Goal: Task Accomplishment & Management: Manage account settings

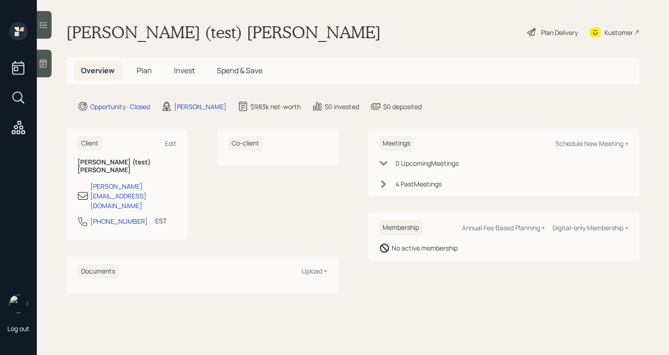
click at [538, 33] on div "Plan Delivery" at bounding box center [552, 32] width 52 height 20
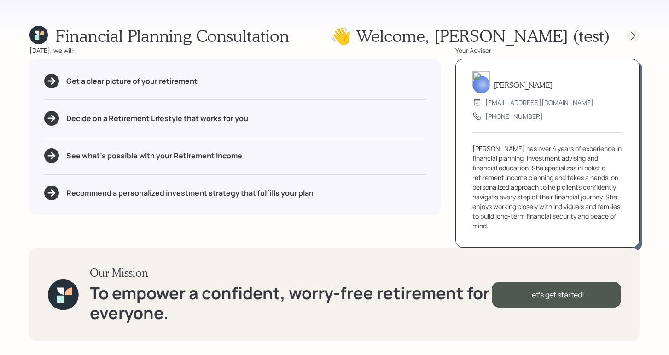
click at [630, 36] on icon at bounding box center [632, 35] width 9 height 9
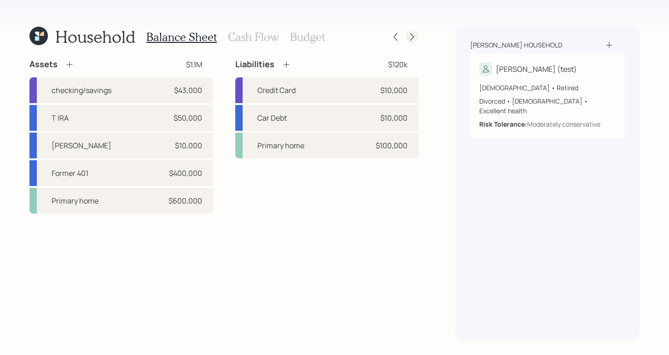
click at [411, 40] on icon at bounding box center [412, 37] width 4 height 8
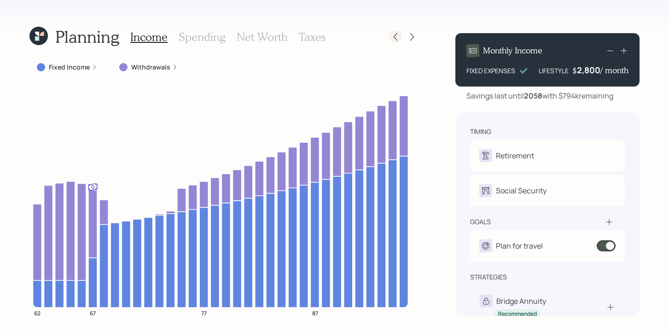
click at [395, 37] on icon at bounding box center [395, 36] width 9 height 9
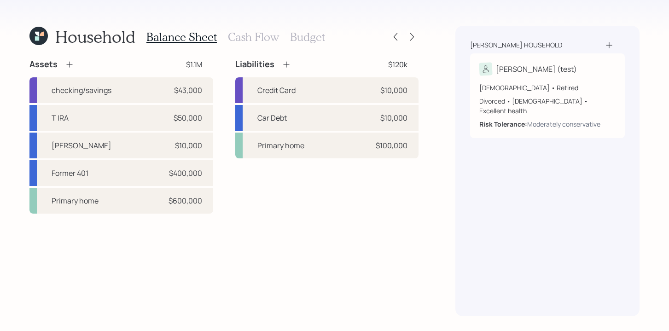
click at [259, 40] on h3 "Cash Flow" at bounding box center [253, 36] width 51 height 13
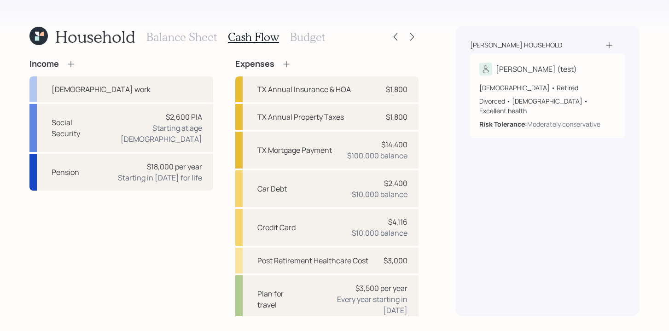
click at [311, 40] on h3 "Budget" at bounding box center [307, 36] width 35 height 13
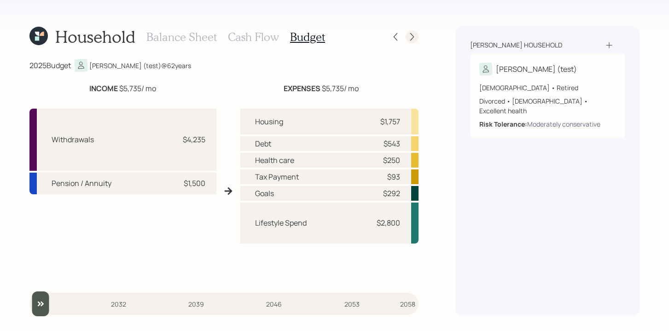
click at [414, 38] on icon at bounding box center [411, 36] width 9 height 9
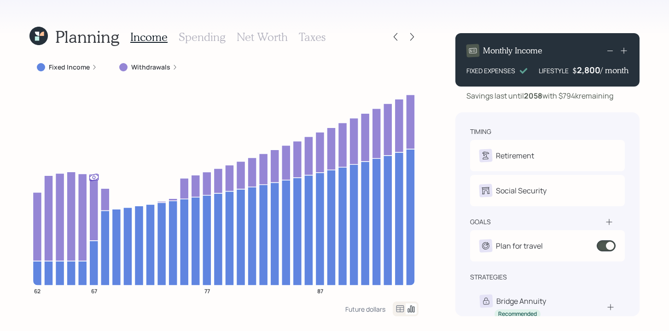
click at [92, 64] on icon at bounding box center [95, 67] width 6 height 6
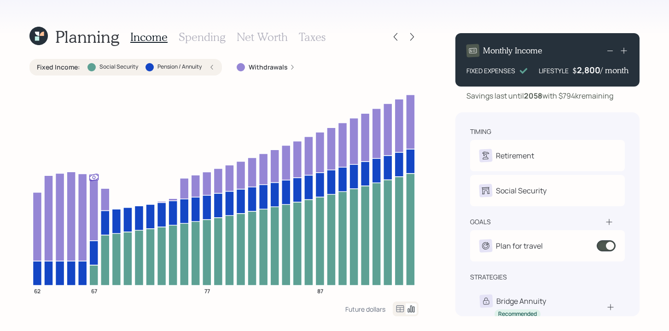
click at [294, 69] on icon at bounding box center [293, 67] width 6 height 6
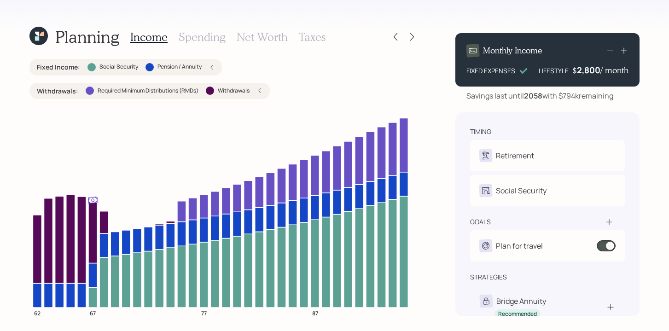
click at [253, 38] on h3 "Net Worth" at bounding box center [262, 36] width 51 height 13
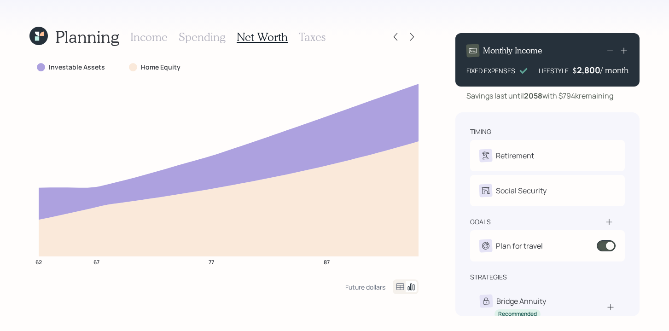
click at [147, 34] on h3 "Income" at bounding box center [148, 36] width 37 height 13
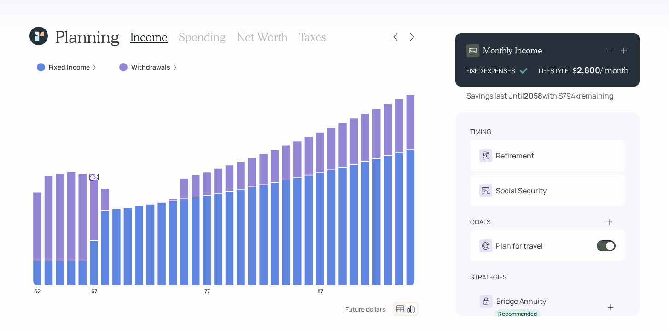
click at [268, 36] on h3 "Net Worth" at bounding box center [262, 36] width 51 height 13
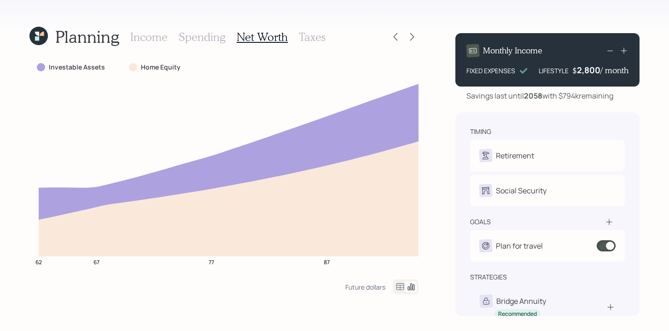
click at [174, 35] on div "Income Spending Net Worth Taxes" at bounding box center [227, 37] width 195 height 22
click at [167, 35] on div "Income Spending Net Worth Taxes" at bounding box center [227, 37] width 195 height 22
click at [152, 41] on h3 "Income" at bounding box center [148, 36] width 37 height 13
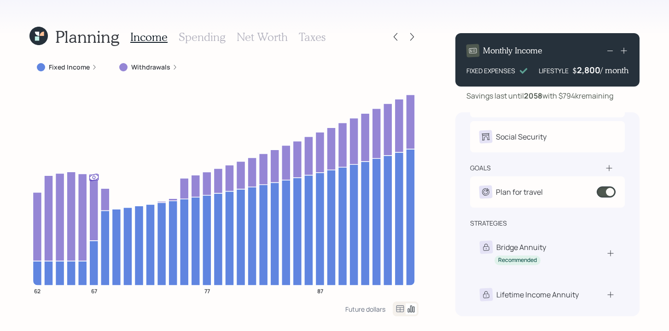
scroll to position [54, 0]
click at [18, 158] on div "Planning Income Spending Net Worth Taxes Fixed Income Withdrawals 62 67 77 87 F…" at bounding box center [334, 165] width 669 height 331
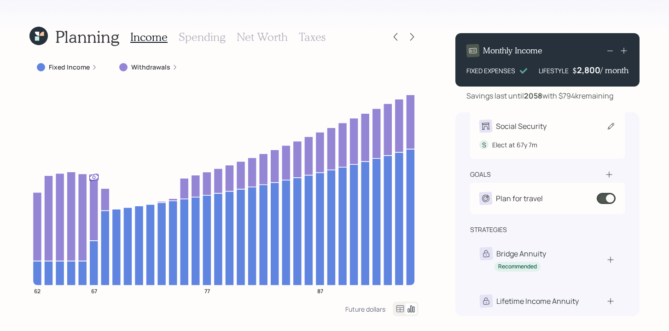
click at [612, 127] on icon at bounding box center [610, 126] width 9 height 9
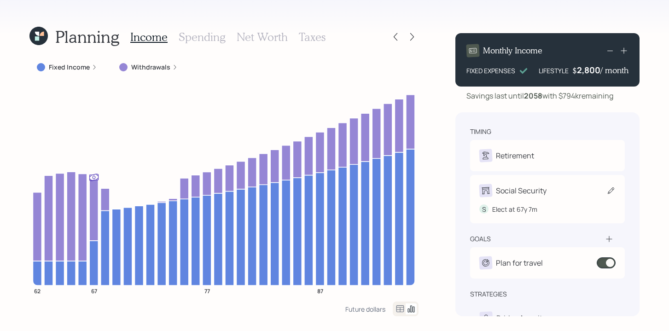
select select "7"
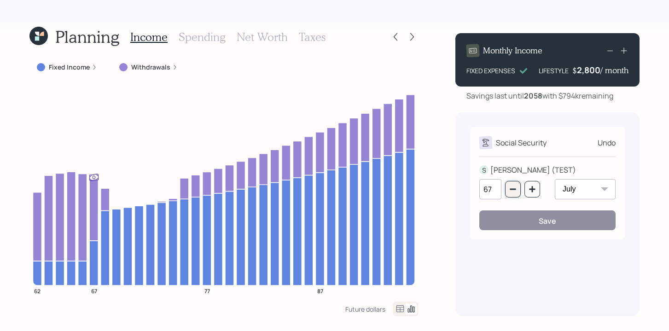
click at [508, 183] on button "button" at bounding box center [513, 189] width 16 height 17
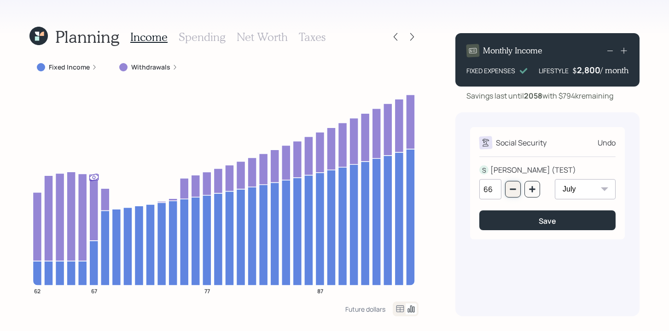
click at [511, 188] on icon "button" at bounding box center [512, 189] width 7 height 7
type input "65"
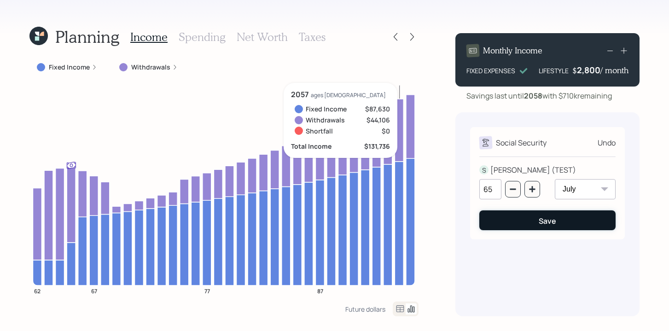
click at [548, 221] on div "Save" at bounding box center [547, 221] width 17 height 10
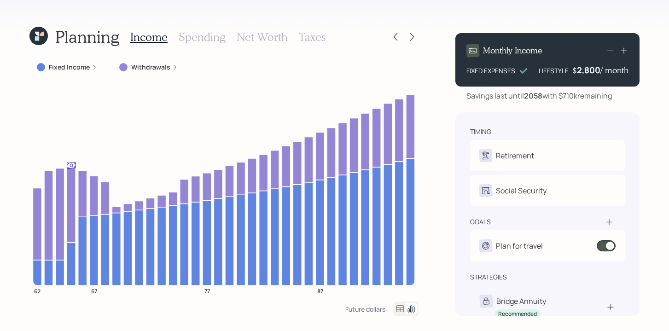
click at [262, 36] on h3 "Net Worth" at bounding box center [262, 36] width 51 height 13
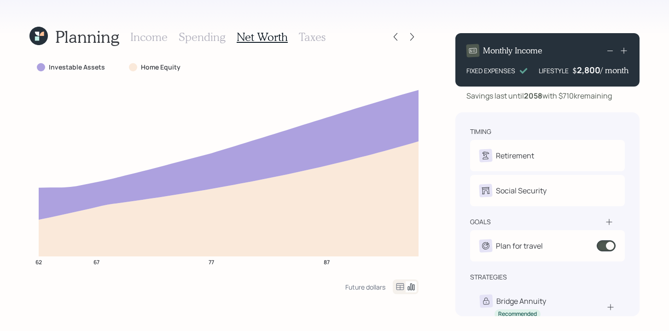
click at [150, 39] on h3 "Income" at bounding box center [148, 36] width 37 height 13
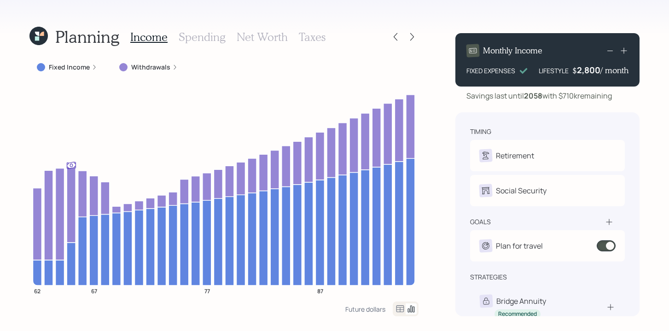
click at [196, 45] on div "Income Spending Net Worth Taxes" at bounding box center [227, 37] width 195 height 22
click at [198, 39] on h3 "Spending" at bounding box center [202, 36] width 47 height 13
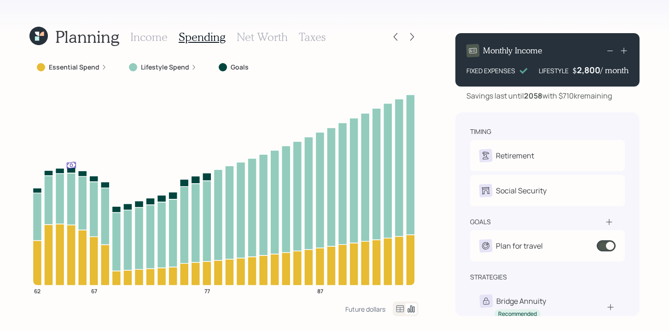
click at [145, 43] on h3 "Income" at bounding box center [148, 36] width 37 height 13
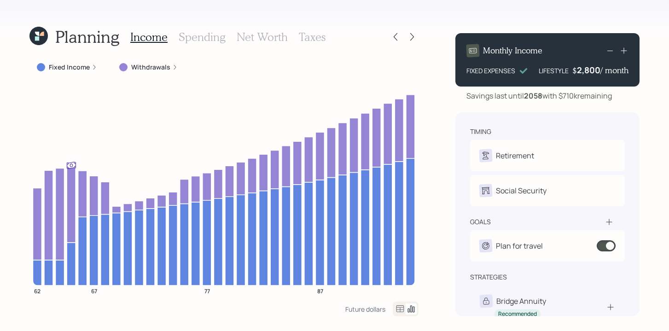
click at [282, 37] on h3 "Net Worth" at bounding box center [262, 36] width 51 height 13
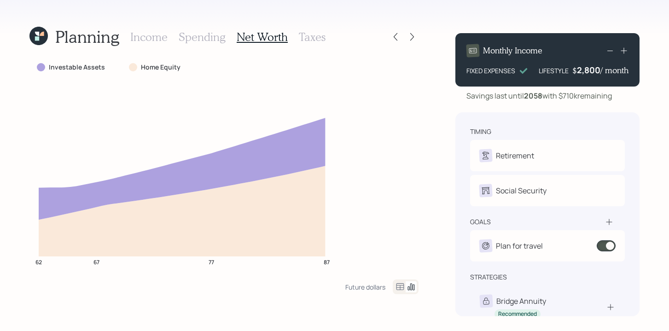
click at [156, 32] on h3 "Income" at bounding box center [148, 36] width 37 height 13
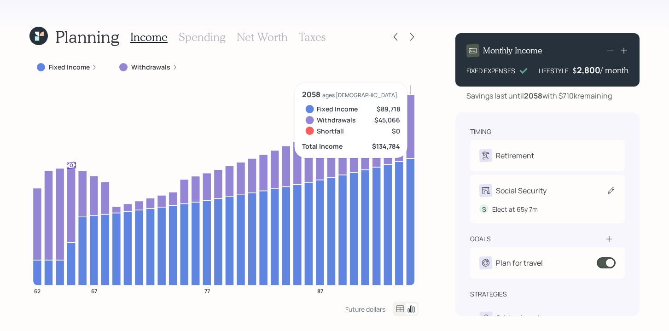
click at [571, 201] on div "S Elect at 65y 7m" at bounding box center [547, 205] width 136 height 17
select select "7"
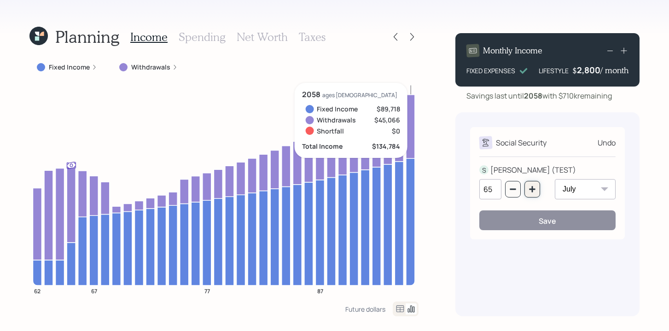
click at [532, 192] on icon "button" at bounding box center [532, 189] width 6 height 6
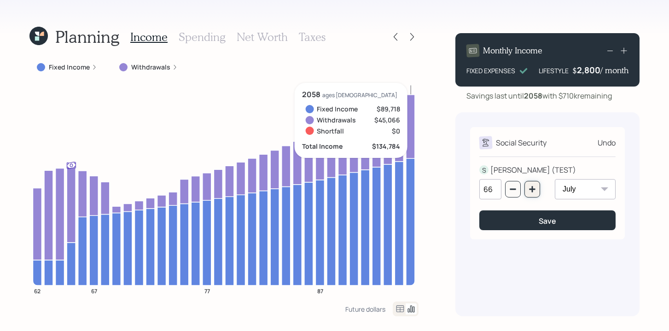
click at [532, 192] on icon "button" at bounding box center [532, 189] width 6 height 6
type input "70"
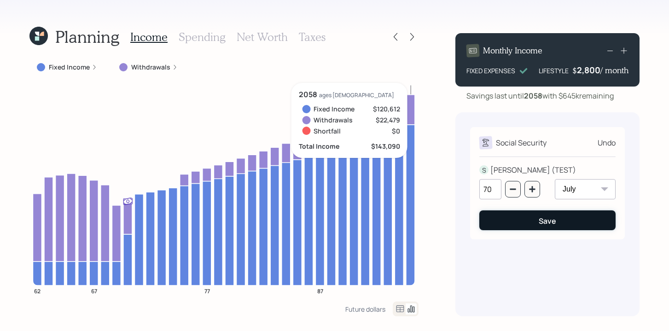
click at [557, 221] on button "Save" at bounding box center [547, 220] width 136 height 20
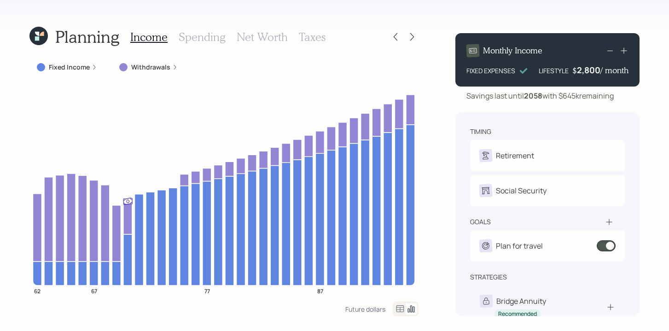
click at [259, 37] on h3 "Net Worth" at bounding box center [262, 36] width 51 height 13
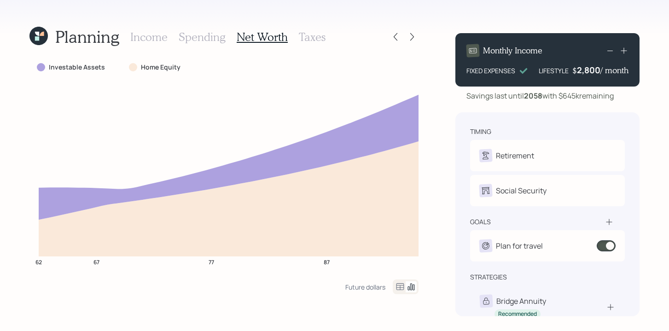
click at [137, 37] on h3 "Income" at bounding box center [148, 36] width 37 height 13
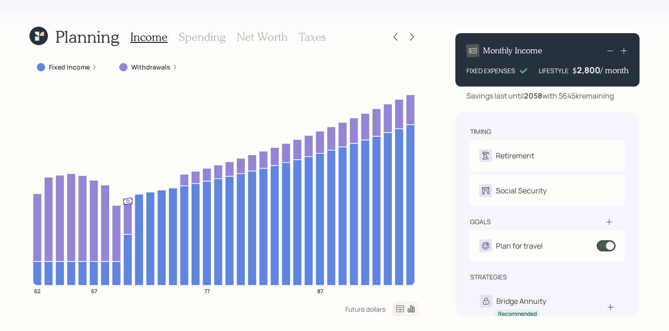
click at [601, 71] on h4 "/ month" at bounding box center [614, 70] width 28 height 10
click at [599, 69] on div "2,800" at bounding box center [588, 69] width 23 height 11
click at [391, 36] on icon at bounding box center [395, 36] width 9 height 9
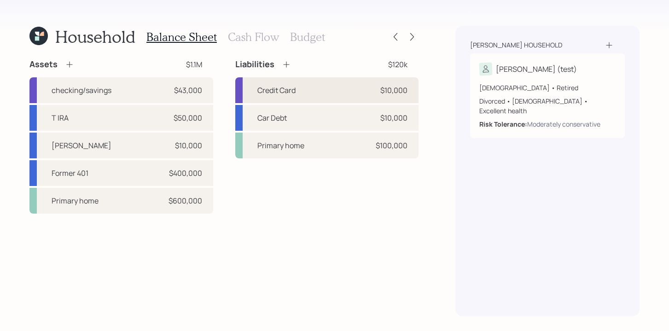
click at [318, 98] on div "Credit Card $10,000" at bounding box center [327, 90] width 184 height 26
select select "credit_card"
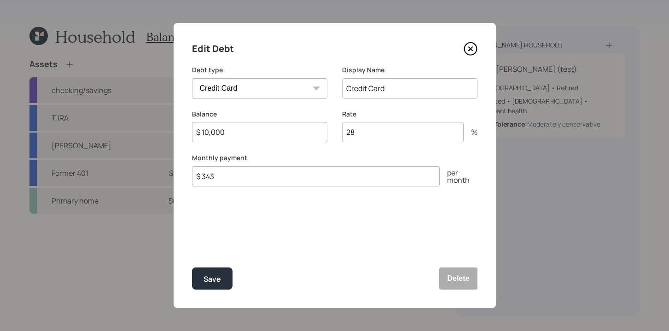
click at [475, 51] on icon at bounding box center [471, 49] width 14 height 14
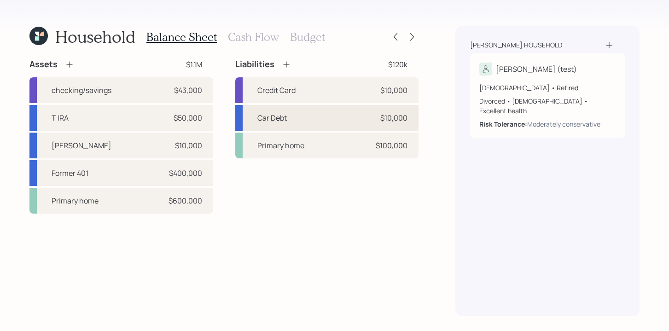
click at [341, 115] on div "Car Debt $10,000" at bounding box center [327, 118] width 184 height 26
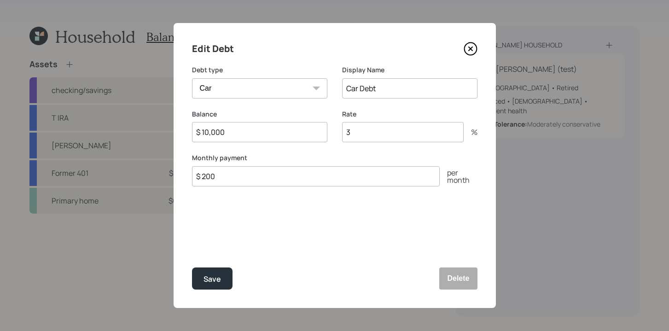
click at [470, 53] on icon at bounding box center [471, 49] width 14 height 14
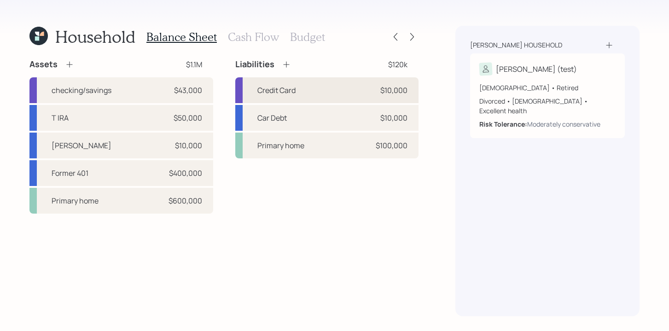
click at [316, 96] on div "Credit Card $10,000" at bounding box center [327, 90] width 184 height 26
select select "credit_card"
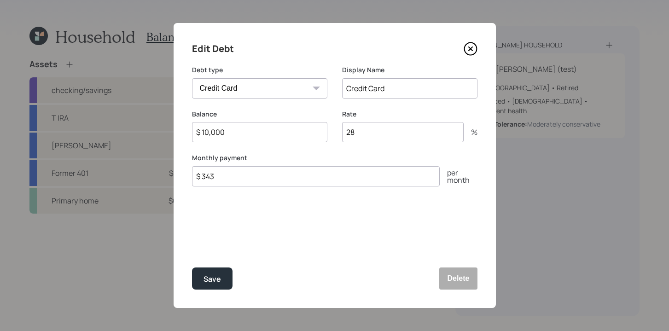
drag, startPoint x: 360, startPoint y: 136, endPoint x: 335, endPoint y: 135, distance: 25.3
click at [335, 138] on div "Balance $ 10,000 Rate 28 %" at bounding box center [334, 132] width 285 height 44
drag, startPoint x: 346, startPoint y: 132, endPoint x: 376, endPoint y: 127, distance: 29.9
click at [376, 127] on input "28" at bounding box center [403, 132] width 122 height 20
click at [359, 163] on div "Monthly payment $ 343 per month" at bounding box center [334, 169] width 285 height 33
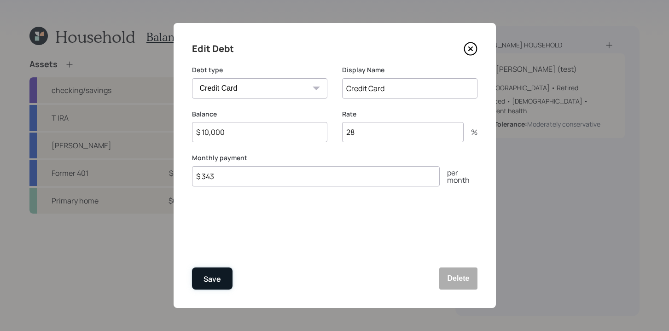
click at [212, 281] on div "Save" at bounding box center [211, 279] width 17 height 12
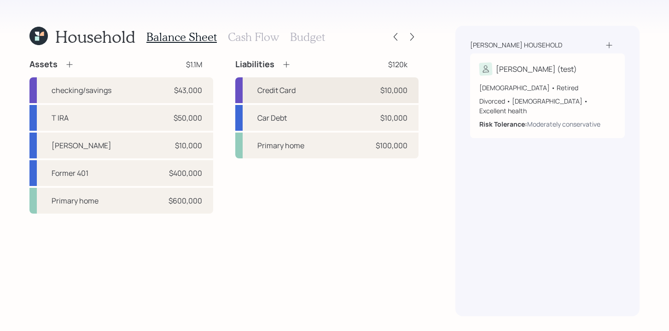
click at [346, 92] on div "Credit Card $10,000" at bounding box center [327, 90] width 184 height 26
select select "credit_card"
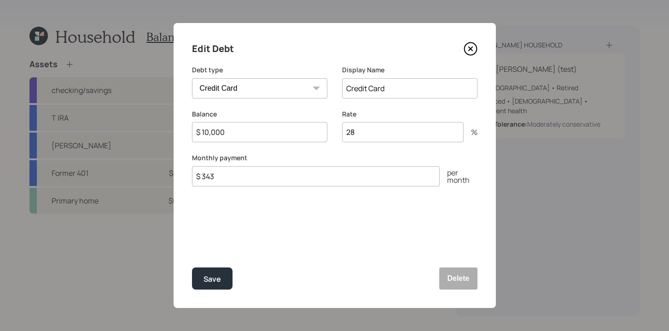
drag, startPoint x: 232, startPoint y: 134, endPoint x: 205, endPoint y: 136, distance: 27.2
click at [186, 143] on div "Edit Debt Debt type Car Credit Card Medical Student Other Display Name Credit C…" at bounding box center [335, 165] width 322 height 285
drag, startPoint x: 226, startPoint y: 130, endPoint x: 190, endPoint y: 132, distance: 36.0
click at [189, 132] on div "Edit Debt Debt type Car Credit Card Medical Student Other Display Name Credit C…" at bounding box center [335, 165] width 322 height 285
click at [269, 196] on div "Edit Debt Debt type Car Credit Card Medical Student Other Display Name Credit C…" at bounding box center [335, 165] width 322 height 285
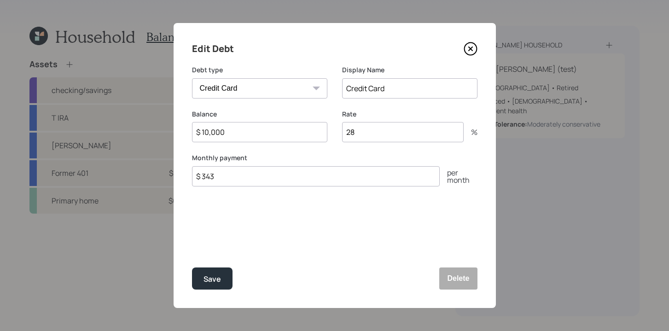
drag, startPoint x: 246, startPoint y: 176, endPoint x: 138, endPoint y: 164, distance: 108.9
click at [137, 165] on div "Edit Debt Debt type Car Credit Card Medical Student Other Display Name Credit C…" at bounding box center [334, 165] width 669 height 331
type input "$ 500"
click at [215, 278] on div "Save" at bounding box center [211, 279] width 17 height 12
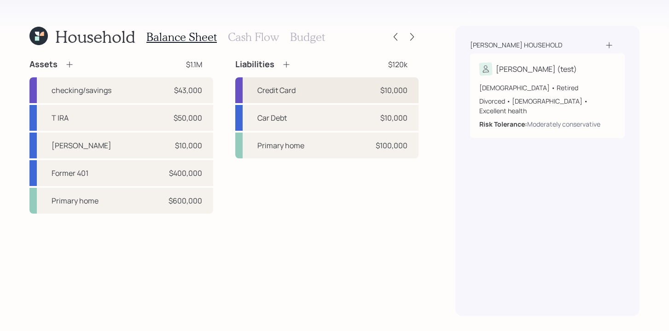
click at [319, 90] on div "Credit Card $10,000" at bounding box center [327, 90] width 184 height 26
select select "credit_card"
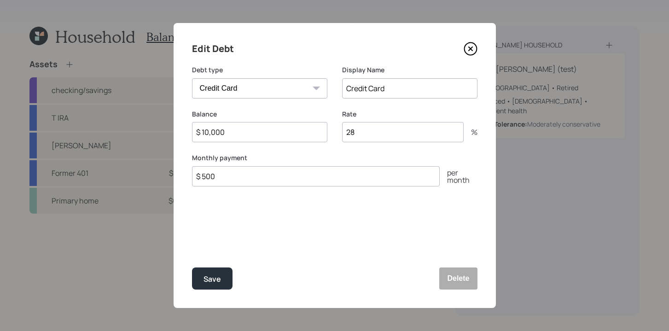
drag, startPoint x: 232, startPoint y: 183, endPoint x: 90, endPoint y: 177, distance: 142.4
click at [84, 184] on div "Edit Debt Debt type Car Credit Card Medical Student Other Display Name Credit C…" at bounding box center [334, 165] width 669 height 331
drag, startPoint x: 192, startPoint y: 178, endPoint x: 127, endPoint y: 172, distance: 65.6
click at [125, 173] on div "Edit Debt Debt type Car Credit Card Medical Student Other Display Name Credit C…" at bounding box center [334, 165] width 669 height 331
type input "$ 1,000"
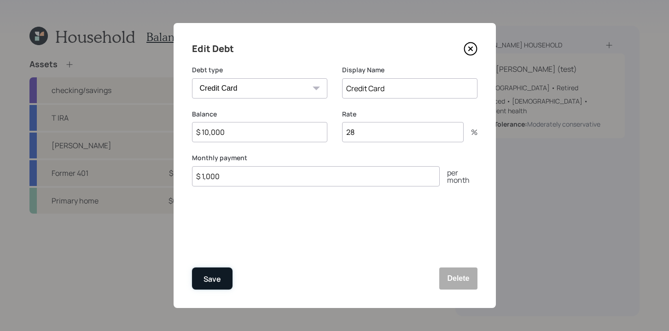
click at [219, 281] on div "Save" at bounding box center [211, 279] width 17 height 12
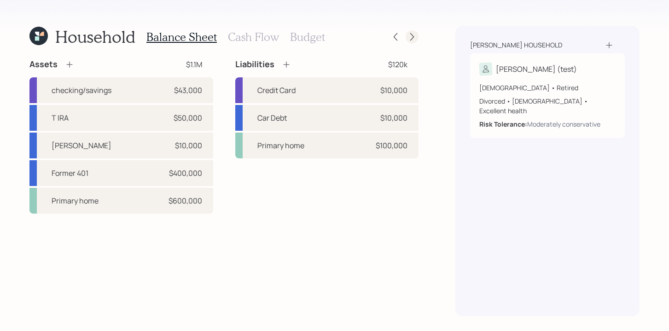
click at [412, 39] on icon at bounding box center [411, 36] width 9 height 9
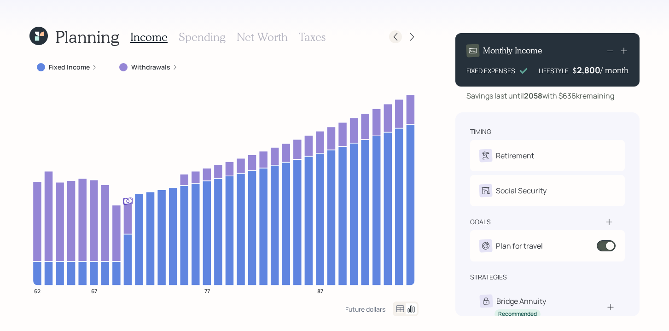
click at [398, 37] on icon at bounding box center [395, 36] width 9 height 9
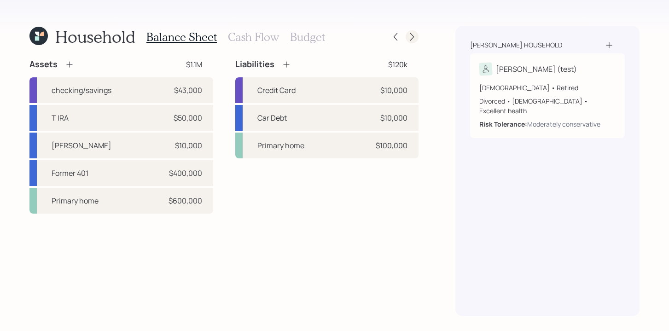
click at [411, 38] on icon at bounding box center [411, 36] width 9 height 9
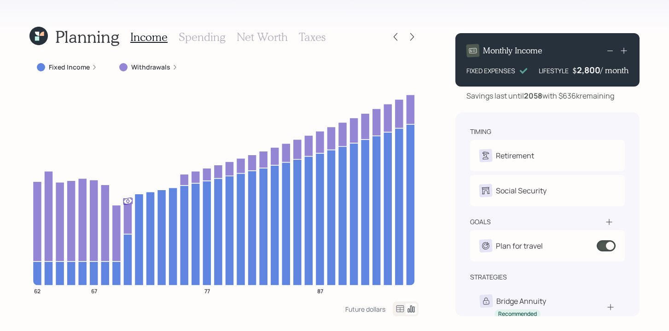
click at [624, 53] on icon at bounding box center [623, 50] width 9 height 9
click at [625, 52] on icon at bounding box center [623, 50] width 9 height 9
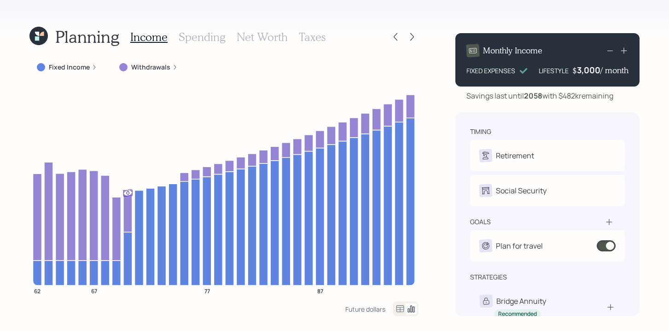
click at [183, 35] on h3 "Spending" at bounding box center [202, 36] width 47 height 13
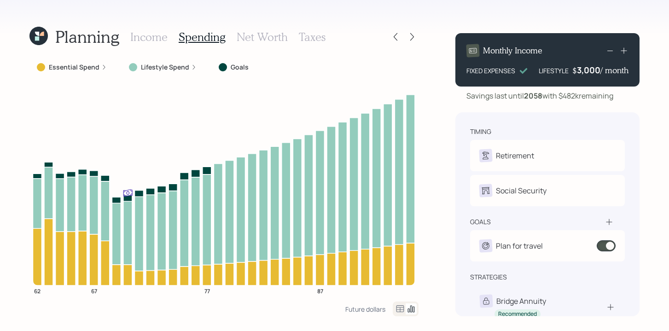
click at [151, 37] on h3 "Income" at bounding box center [148, 36] width 37 height 13
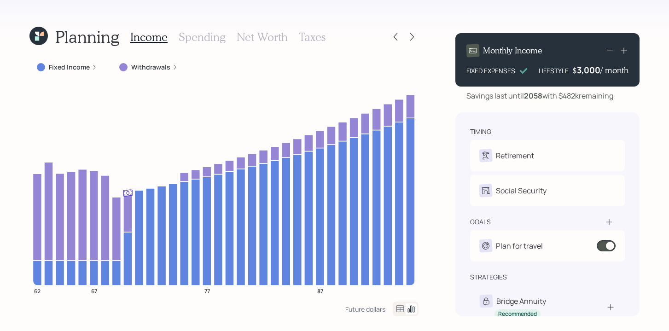
click at [209, 31] on h3 "Spending" at bounding box center [202, 36] width 47 height 13
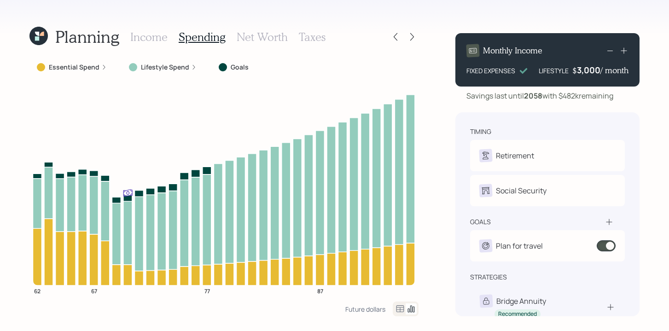
click at [101, 66] on icon at bounding box center [104, 67] width 6 height 6
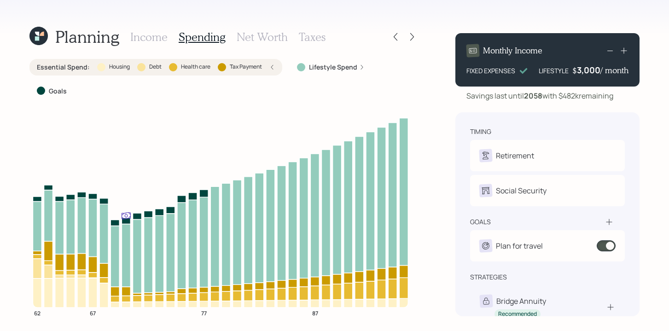
click at [361, 60] on div "Lifestyle Spend" at bounding box center [331, 67] width 82 height 17
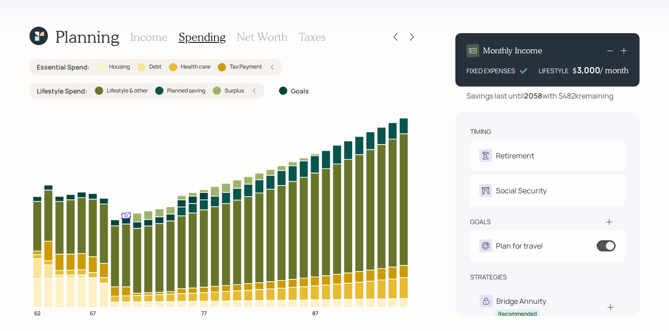
click at [259, 94] on div "Lifestyle Spend : Lifestyle & other Planned saving Surplus" at bounding box center [146, 91] width 235 height 17
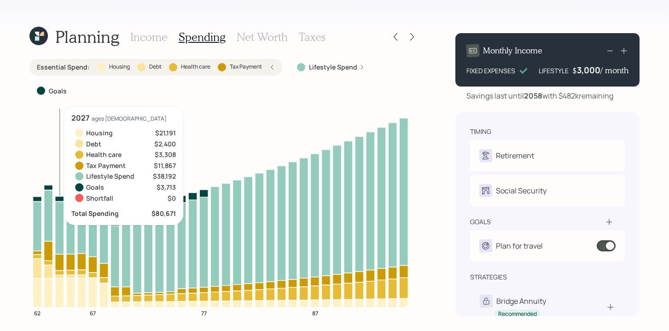
drag, startPoint x: 67, startPoint y: 189, endPoint x: 71, endPoint y: 187, distance: 5.0
click at [68, 188] on icon "62 67 77 87" at bounding box center [220, 214] width 382 height 217
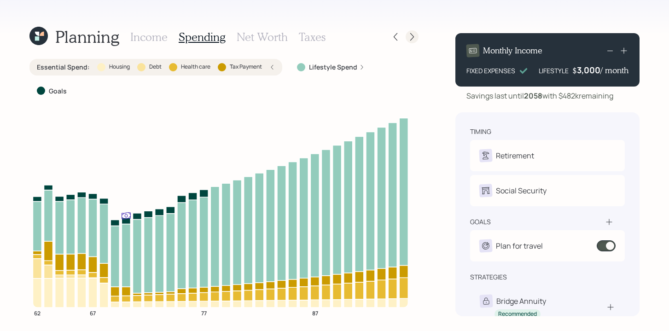
click at [411, 39] on icon at bounding box center [412, 37] width 4 height 8
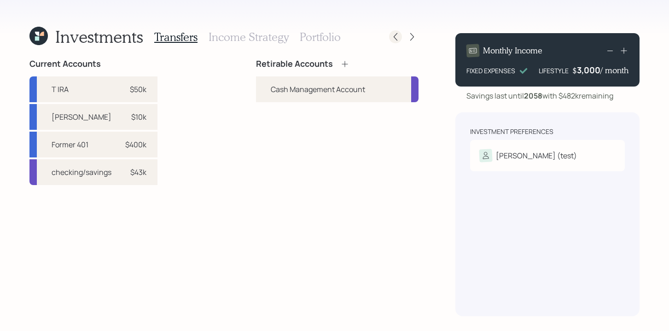
click at [395, 34] on icon at bounding box center [395, 36] width 9 height 9
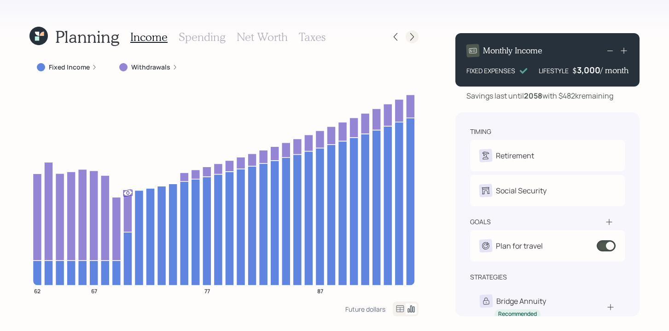
click at [409, 40] on icon at bounding box center [411, 36] width 9 height 9
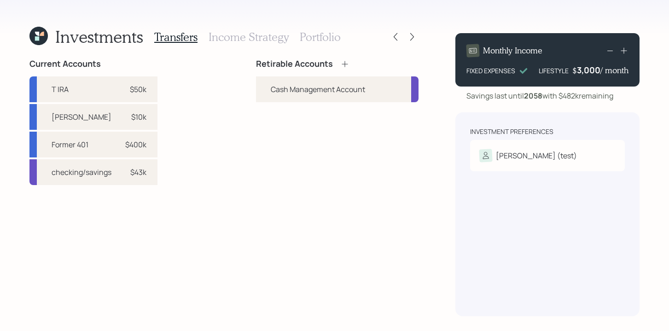
click at [356, 189] on div "Retirable Accounts Cash Management Account" at bounding box center [337, 187] width 163 height 257
click at [605, 157] on div "[PERSON_NAME] (test)" at bounding box center [547, 155] width 136 height 13
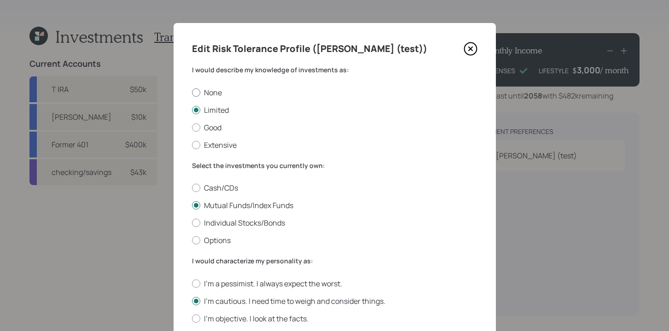
click at [195, 90] on div at bounding box center [196, 92] width 8 height 8
click at [192, 92] on input "None" at bounding box center [192, 92] width 0 height 0
radio input "true"
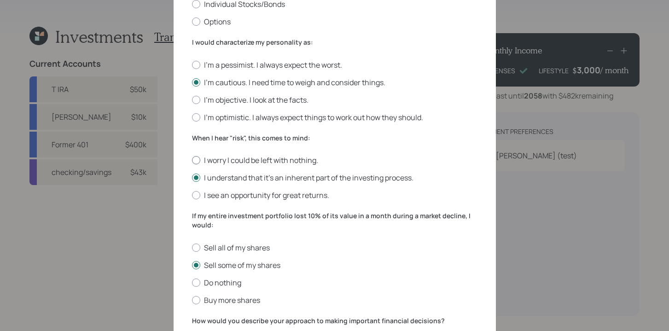
scroll to position [296, 0]
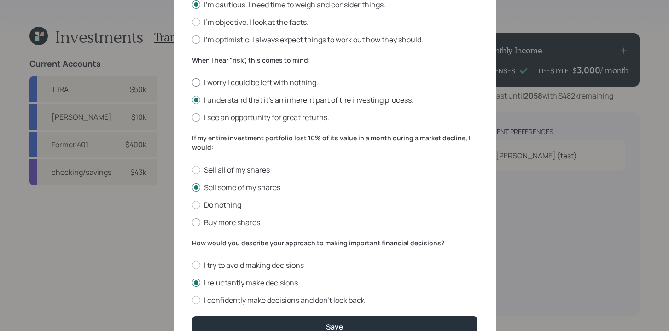
click at [195, 81] on div at bounding box center [196, 82] width 8 height 8
click at [192, 82] on input "I worry I could be left with nothing." at bounding box center [192, 82] width 0 height 0
radio input "true"
click at [193, 206] on div at bounding box center [196, 205] width 8 height 8
click at [192, 205] on input "Do nothing" at bounding box center [192, 204] width 0 height 0
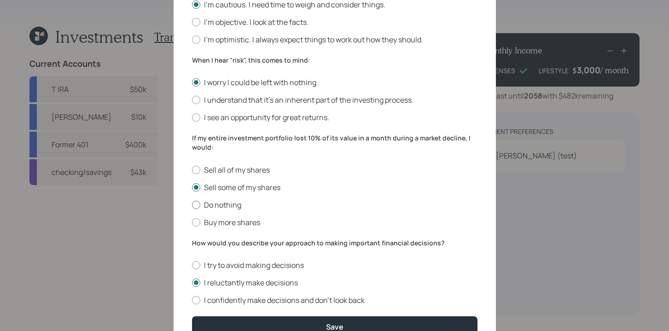
radio input "true"
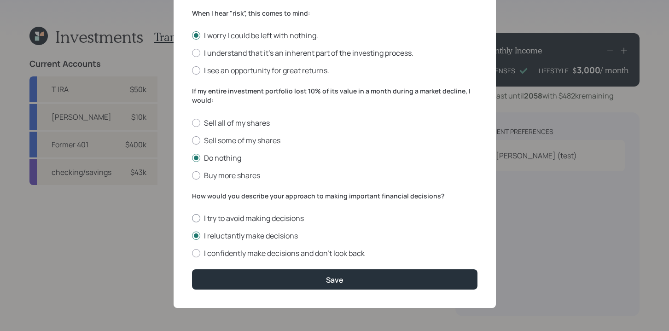
scroll to position [343, 0]
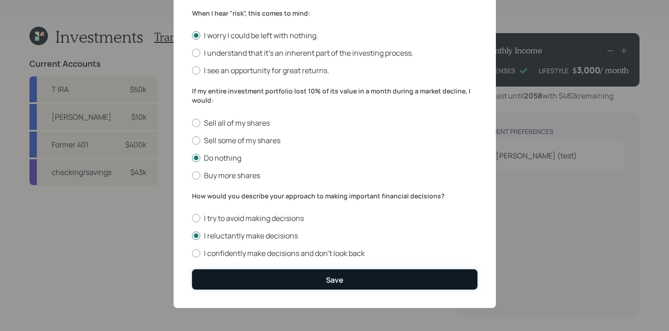
click at [346, 284] on button "Save" at bounding box center [334, 279] width 285 height 20
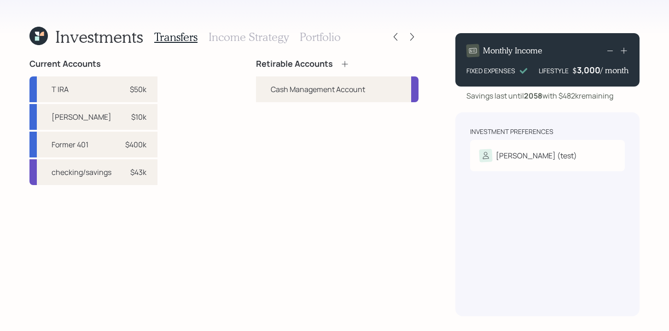
click at [346, 61] on icon at bounding box center [344, 63] width 9 height 9
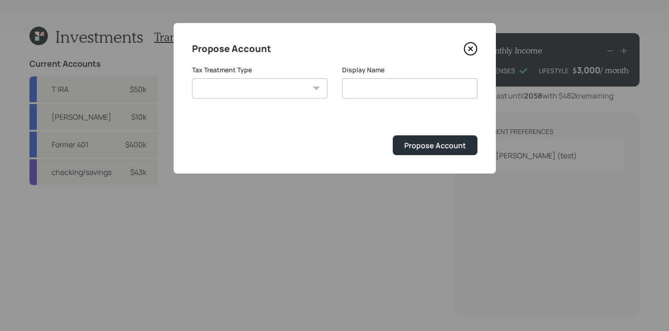
click at [311, 96] on select "[PERSON_NAME] Taxable Traditional" at bounding box center [259, 88] width 135 height 20
select select "traditional"
click at [192, 78] on select "[PERSON_NAME] Taxable Traditional" at bounding box center [259, 88] width 135 height 20
type input "Traditional"
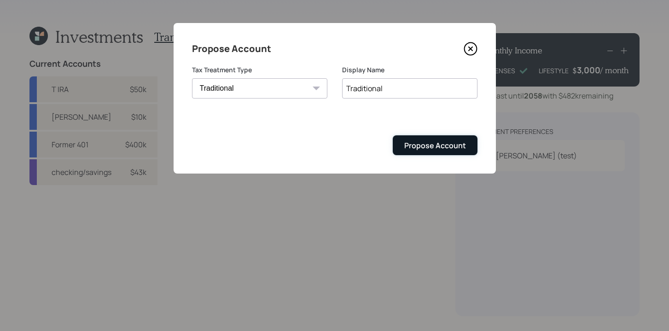
click at [407, 152] on button "Propose Account" at bounding box center [435, 145] width 85 height 20
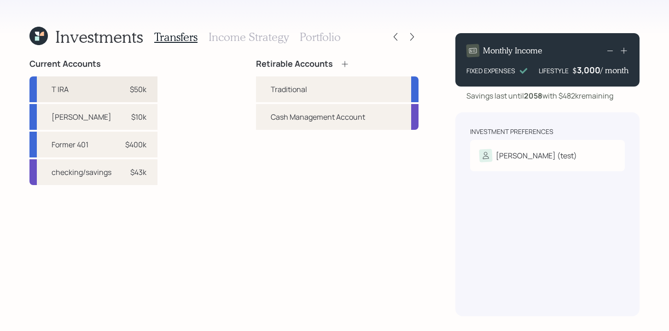
click at [125, 93] on div "$50k" at bounding box center [133, 89] width 28 height 11
click at [287, 88] on div "Traditional" at bounding box center [289, 89] width 36 height 11
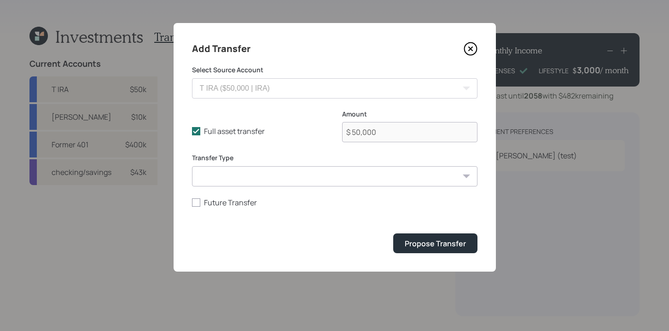
click at [230, 166] on select "ACAT Transfer Non ACAT Transfer Capitalize Rollover Rollover Deposit" at bounding box center [334, 176] width 285 height 20
select select "acat_transfer"
click at [192, 166] on select "ACAT Transfer Non ACAT Transfer Capitalize Rollover Rollover Deposit" at bounding box center [334, 176] width 285 height 20
drag, startPoint x: 418, startPoint y: 249, endPoint x: 413, endPoint y: 250, distance: 4.8
click at [418, 249] on button "Propose Transfer" at bounding box center [435, 243] width 84 height 20
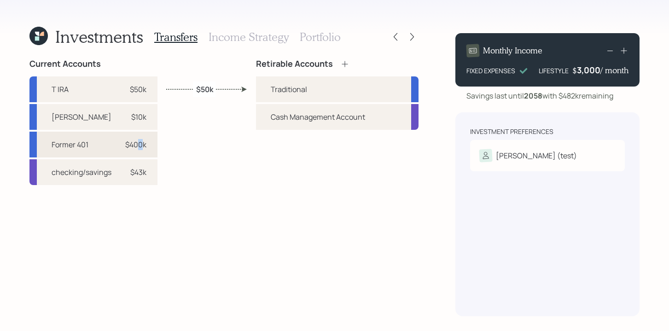
click at [140, 145] on div "$400k" at bounding box center [135, 144] width 21 height 11
click at [296, 93] on div "Traditional" at bounding box center [289, 89] width 36 height 11
select select "60f32925-65f1-41b6-a966-7620956d543a"
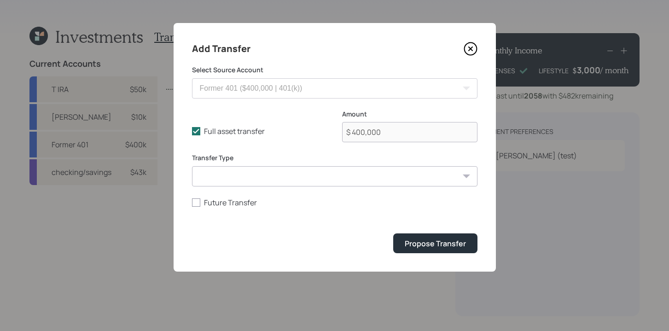
click at [408, 181] on select "ACAT Transfer Non ACAT Transfer Capitalize Rollover Rollover Deposit" at bounding box center [334, 176] width 285 height 20
select select "acat_transfer"
click at [192, 166] on select "ACAT Transfer Non ACAT Transfer Capitalize Rollover Rollover Deposit" at bounding box center [334, 176] width 285 height 20
click at [449, 249] on div "Propose Transfer" at bounding box center [435, 243] width 61 height 10
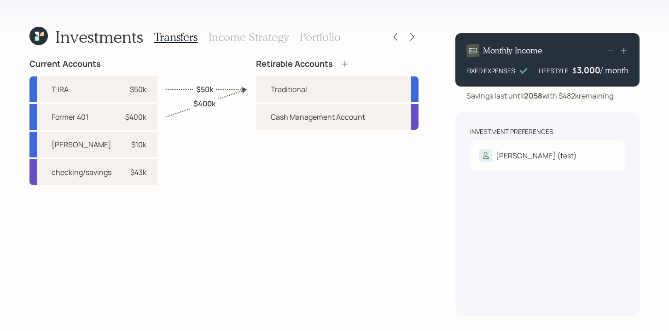
click at [344, 62] on icon at bounding box center [344, 63] width 9 height 9
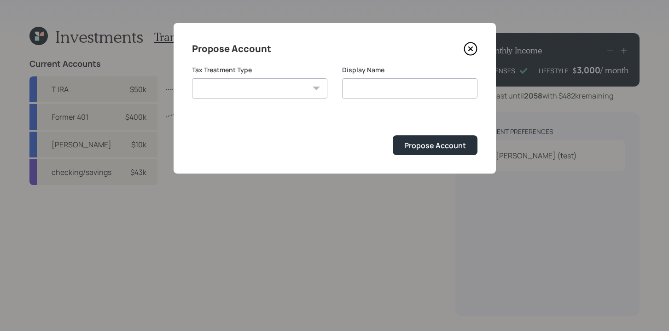
click at [294, 87] on select "[PERSON_NAME] Taxable Traditional" at bounding box center [259, 88] width 135 height 20
select select "[PERSON_NAME]"
click at [192, 78] on select "[PERSON_NAME] Taxable Traditional" at bounding box center [259, 88] width 135 height 20
type input "[PERSON_NAME]"
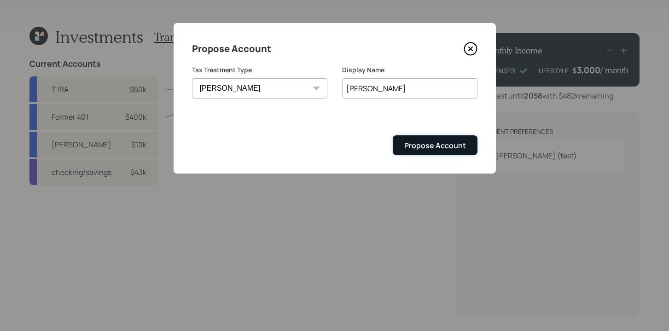
click at [433, 147] on div "Propose Account" at bounding box center [435, 145] width 62 height 10
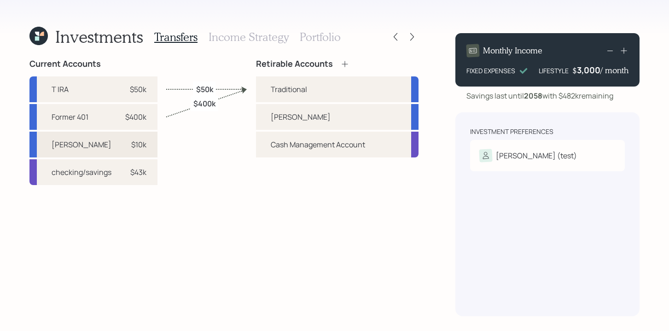
click at [130, 148] on div "$10k" at bounding box center [133, 144] width 28 height 11
click at [294, 116] on div "[PERSON_NAME]" at bounding box center [337, 117] width 163 height 26
select select "f6086ae9-a73f-4d19-ba23-0fbf115a32ce"
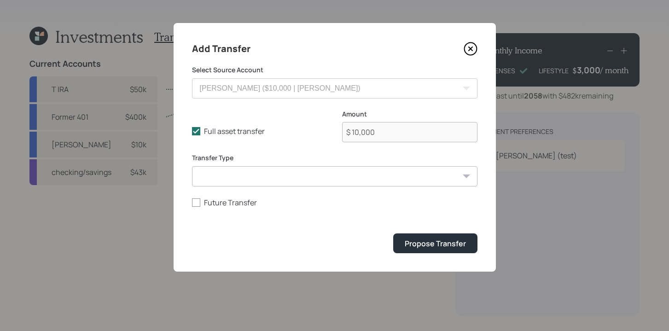
click at [335, 176] on select "ACAT Transfer Non ACAT Transfer Capitalize Rollover Rollover Deposit" at bounding box center [334, 176] width 285 height 20
select select "acat_transfer"
click at [192, 166] on select "ACAT Transfer Non ACAT Transfer Capitalize Rollover Rollover Deposit" at bounding box center [334, 176] width 285 height 20
click at [445, 248] on div "Propose Transfer" at bounding box center [435, 243] width 61 height 10
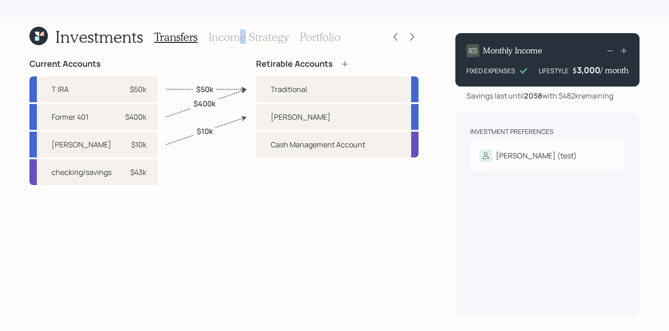
click at [242, 40] on h3 "Income Strategy" at bounding box center [249, 36] width 80 height 13
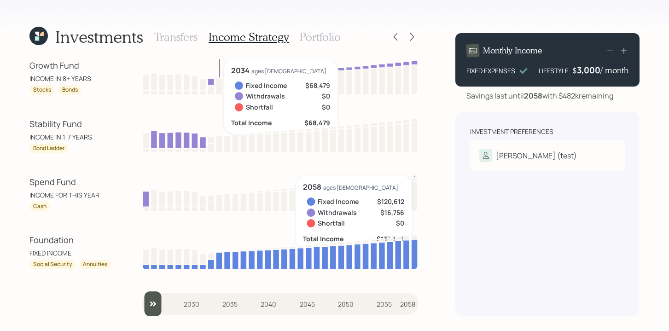
click at [483, 229] on div "Investment Preferences [PERSON_NAME] (test) Risk Tolerance: Conservative" at bounding box center [547, 214] width 184 height 204
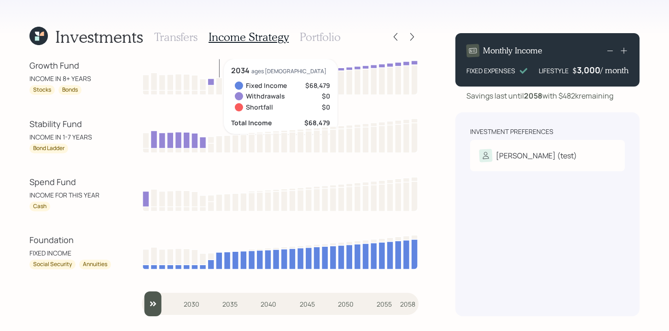
click at [537, 222] on div "Investment Preferences [PERSON_NAME] (test) Risk Tolerance: Conservative" at bounding box center [547, 214] width 184 height 204
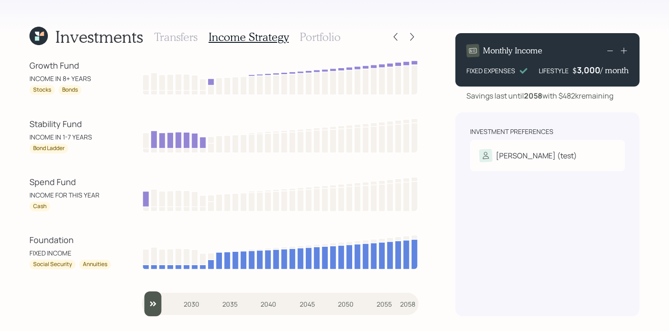
drag, startPoint x: 29, startPoint y: 238, endPoint x: 91, endPoint y: 233, distance: 62.8
click at [91, 233] on div "Investments Transfers Income Strategy Portfolio Growth Fund INCOME IN 8+ YEARS …" at bounding box center [334, 165] width 669 height 331
drag, startPoint x: 30, startPoint y: 122, endPoint x: 95, endPoint y: 119, distance: 65.0
click at [95, 119] on div "Stability Fund" at bounding box center [70, 124] width 83 height 12
click at [97, 125] on div "Stability Fund" at bounding box center [70, 124] width 83 height 12
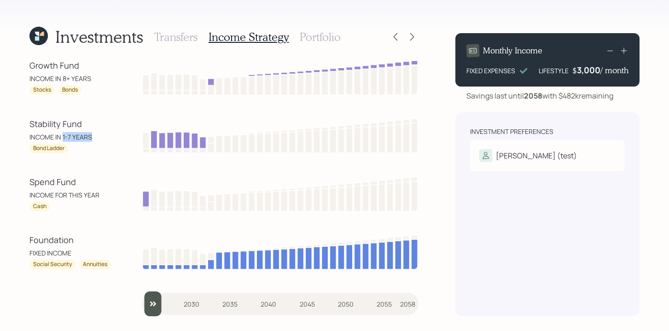
drag, startPoint x: 62, startPoint y: 138, endPoint x: 109, endPoint y: 139, distance: 47.0
click at [110, 139] on div "INCOME IN 1-7 YEARS" at bounding box center [70, 137] width 83 height 10
click at [109, 139] on div "INCOME IN 1-7 YEARS" at bounding box center [70, 137] width 83 height 10
drag, startPoint x: 154, startPoint y: 302, endPoint x: 143, endPoint y: 301, distance: 11.1
click at [143, 301] on input "slider" at bounding box center [280, 303] width 277 height 25
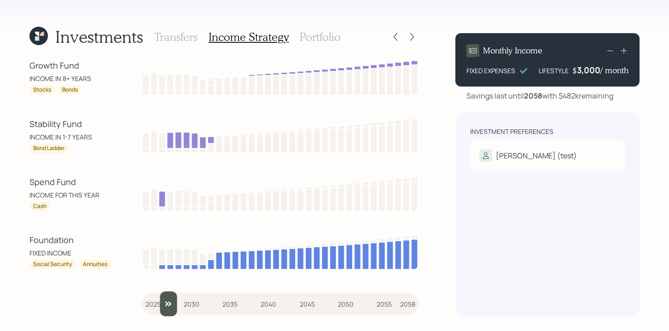
type input "2025"
drag, startPoint x: 151, startPoint y: 310, endPoint x: 92, endPoint y: 300, distance: 60.2
click at [142, 301] on input "slider" at bounding box center [280, 303] width 277 height 25
drag, startPoint x: 29, startPoint y: 67, endPoint x: 98, endPoint y: 62, distance: 69.7
click at [95, 61] on div "Investments Transfers Income Strategy Portfolio Growth Fund INCOME IN 8+ YEARS …" at bounding box center [334, 165] width 669 height 331
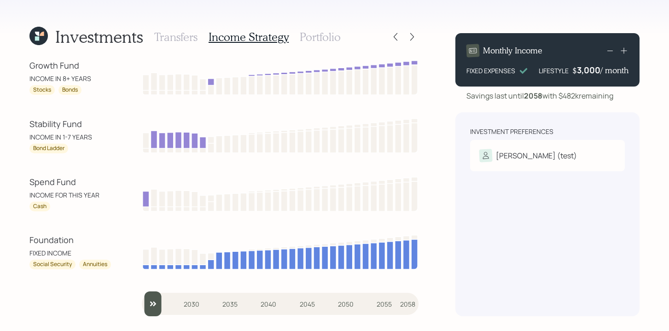
click at [99, 62] on div "Growth Fund" at bounding box center [70, 65] width 83 height 12
drag, startPoint x: 59, startPoint y: 81, endPoint x: 93, endPoint y: 77, distance: 33.8
click at [93, 77] on div "INCOME IN 8+ YEARS" at bounding box center [70, 79] width 83 height 10
click at [101, 73] on div "Growth Fund INCOME IN 8+ YEARS Stocks Bonds" at bounding box center [70, 76] width 83 height 35
drag, startPoint x: 62, startPoint y: 78, endPoint x: 99, endPoint y: 80, distance: 36.9
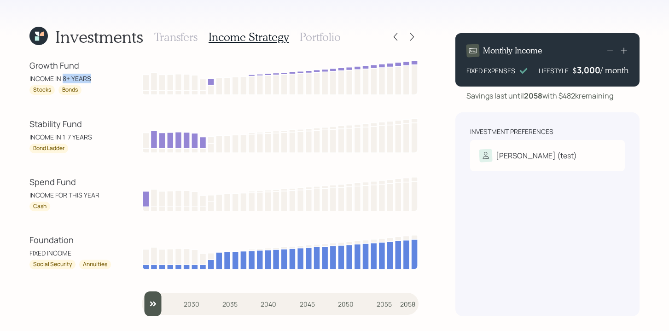
click at [99, 80] on div "INCOME IN 8+ YEARS" at bounding box center [70, 79] width 83 height 10
click at [119, 70] on div "Growth Fund INCOME IN 8+ YEARS Stocks Bonds" at bounding box center [223, 77] width 389 height 36
click at [324, 34] on h3 "Portfolio" at bounding box center [320, 36] width 41 height 13
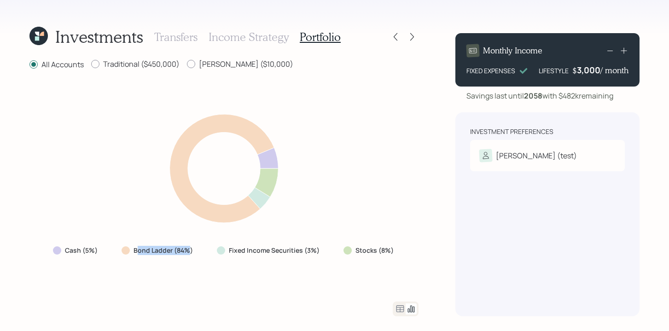
drag, startPoint x: 141, startPoint y: 251, endPoint x: 189, endPoint y: 250, distance: 47.9
click at [189, 250] on label "Bond Ladder (84%)" at bounding box center [163, 250] width 59 height 9
drag, startPoint x: 258, startPoint y: 254, endPoint x: 328, endPoint y: 254, distance: 70.0
click at [328, 254] on div "Cash (5%) Bond Ladder (84%) Fixed Income Securities (3%) Stocks (8%)" at bounding box center [224, 250] width 357 height 17
drag, startPoint x: 371, startPoint y: 248, endPoint x: 397, endPoint y: 245, distance: 26.4
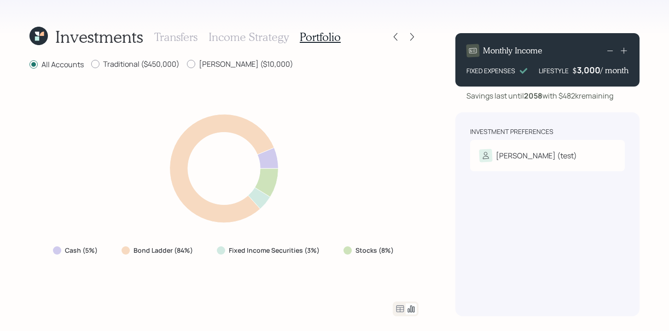
click at [397, 245] on div "Stocks (8%)" at bounding box center [369, 250] width 67 height 17
click at [431, 197] on div "Investments Transfers Income Strategy Portfolio All Accounts Traditional ($450,…" at bounding box center [334, 165] width 669 height 331
click at [235, 35] on h3 "Income Strategy" at bounding box center [249, 36] width 80 height 13
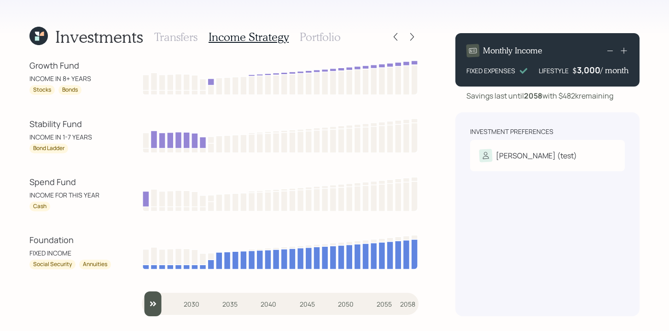
click at [331, 41] on h3 "Portfolio" at bounding box center [320, 36] width 41 height 13
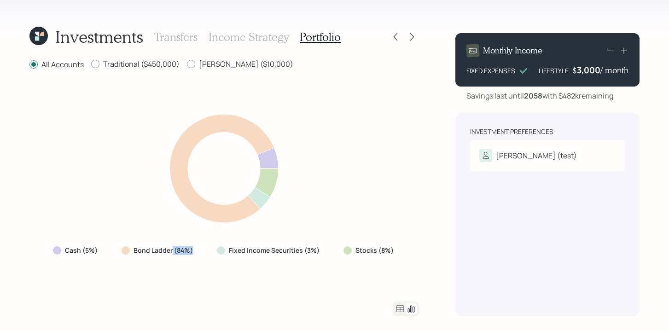
drag, startPoint x: 171, startPoint y: 252, endPoint x: 193, endPoint y: 249, distance: 21.9
click at [193, 249] on label "Bond Ladder (84%)" at bounding box center [163, 250] width 59 height 9
drag, startPoint x: 195, startPoint y: 258, endPoint x: 197, endPoint y: 265, distance: 7.7
click at [195, 260] on div "Cash (5%) Bond Ladder (84%) Fixed Income Securities (3%) Stocks (8%)" at bounding box center [223, 185] width 389 height 209
drag, startPoint x: 85, startPoint y: 251, endPoint x: 101, endPoint y: 247, distance: 16.5
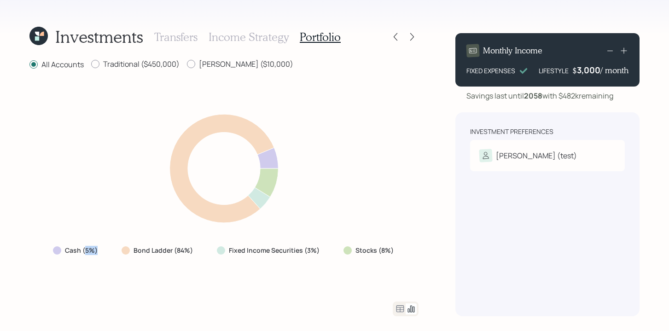
click at [101, 247] on div "Cash (5%)" at bounding box center [76, 250] width 61 height 17
click at [116, 226] on icon at bounding box center [223, 168] width 233 height 125
drag, startPoint x: 134, startPoint y: 254, endPoint x: 191, endPoint y: 254, distance: 56.6
click at [191, 254] on div "Bond Ladder (84%)" at bounding box center [158, 250] width 73 height 9
click at [168, 271] on div "Cash (5%) Bond Ladder (84%) Fixed Income Securities (3%) Stocks (8%)" at bounding box center [223, 185] width 389 height 209
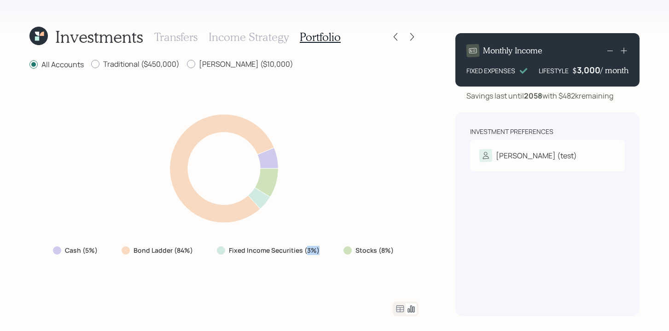
drag, startPoint x: 306, startPoint y: 254, endPoint x: 323, endPoint y: 252, distance: 17.1
click at [323, 252] on div "Fixed Income Securities (3%)" at bounding box center [268, 250] width 119 height 17
drag, startPoint x: 381, startPoint y: 251, endPoint x: 392, endPoint y: 251, distance: 11.0
click at [392, 251] on div "Stocks (8%)" at bounding box center [369, 250] width 52 height 9
click at [428, 228] on div "Investments Transfers Income Strategy Portfolio All Accounts Traditional ($450,…" at bounding box center [334, 165] width 669 height 331
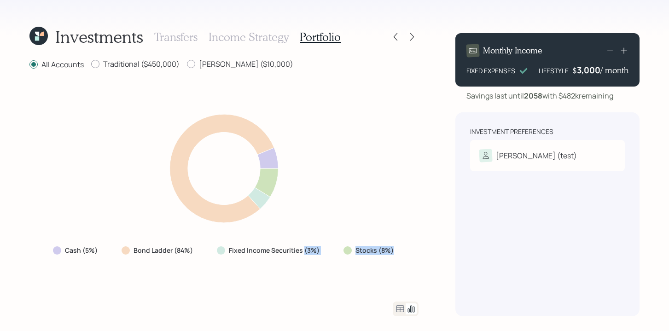
drag, startPoint x: 303, startPoint y: 252, endPoint x: 396, endPoint y: 250, distance: 93.5
click at [396, 250] on div "Cash (5%) Bond Ladder (84%) Fixed Income Securities (3%) Stocks (8%)" at bounding box center [224, 250] width 357 height 17
click at [409, 247] on div "Cash (5%) Bond Ladder (84%) Fixed Income Securities (3%) Stocks (8%)" at bounding box center [223, 185] width 389 height 209
click at [408, 34] on icon at bounding box center [411, 36] width 9 height 9
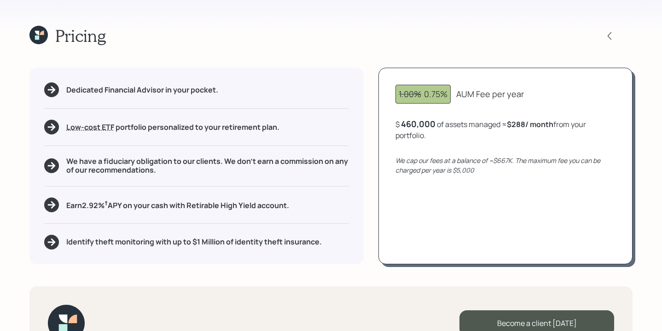
click at [340, 38] on div "Pricing" at bounding box center [330, 36] width 603 height 20
click at [609, 35] on icon at bounding box center [610, 36] width 4 height 8
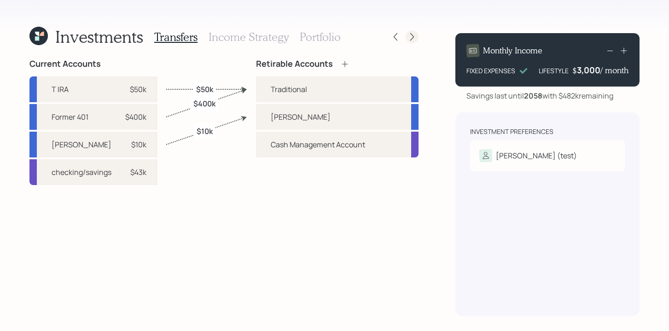
click at [412, 32] on icon at bounding box center [411, 36] width 9 height 9
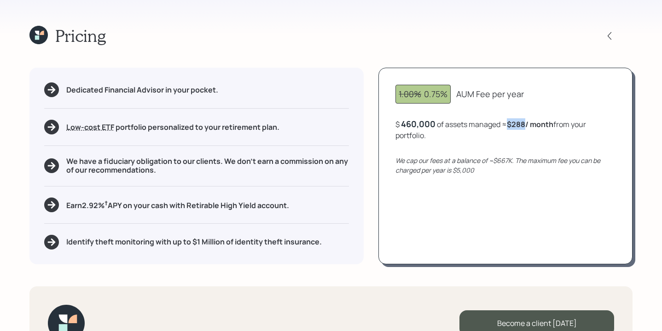
drag, startPoint x: 511, startPoint y: 123, endPoint x: 528, endPoint y: 127, distance: 17.3
click at [528, 127] on b "$288 / month" at bounding box center [530, 124] width 46 height 10
click at [483, 29] on div "Pricing" at bounding box center [330, 36] width 603 height 20
click at [338, 41] on div "Pricing" at bounding box center [330, 36] width 603 height 20
drag, startPoint x: 81, startPoint y: 206, endPoint x: 126, endPoint y: 206, distance: 45.1
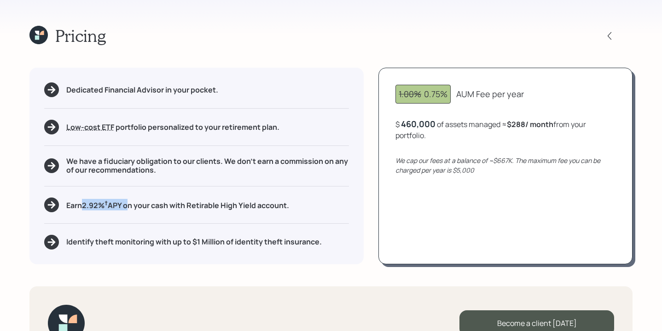
click at [126, 206] on h5 "Earn 2.92 % † APY on your cash with Retirable High Yield account." at bounding box center [177, 205] width 223 height 12
click at [342, 204] on div "Earn 2.92 % † APY on your cash with Retirable High Yield account." at bounding box center [196, 205] width 305 height 15
drag, startPoint x: 192, startPoint y: 240, endPoint x: 227, endPoint y: 239, distance: 34.1
click at [227, 239] on h5 "Identify theft monitoring with up to $1 Million of identity theft insurance." at bounding box center [194, 242] width 256 height 9
click at [248, 253] on div "Dedicated Financial Advisor in your pocket. Low-cost ETF Retirable uses diversi…" at bounding box center [196, 166] width 334 height 196
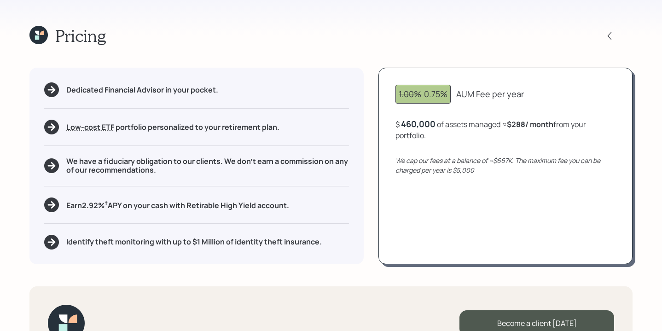
click at [412, 42] on div "Pricing" at bounding box center [330, 36] width 603 height 20
click at [613, 34] on icon at bounding box center [609, 35] width 9 height 9
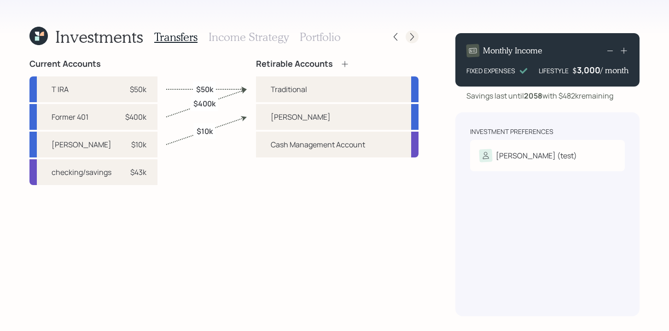
click at [408, 40] on icon at bounding box center [411, 36] width 9 height 9
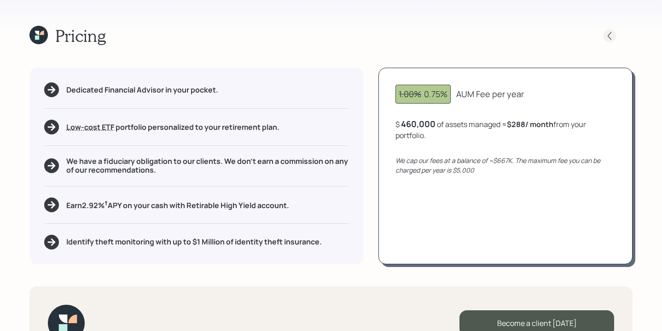
click at [608, 38] on icon at bounding box center [609, 35] width 9 height 9
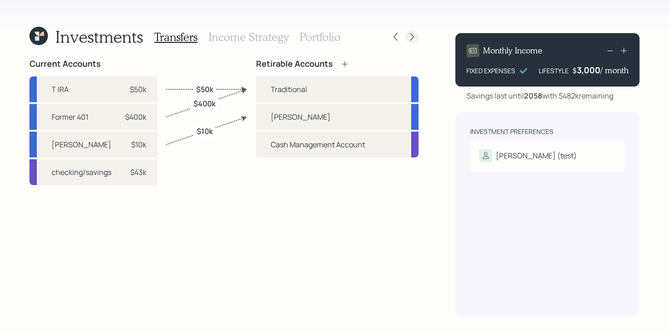
click at [415, 40] on icon at bounding box center [411, 36] width 9 height 9
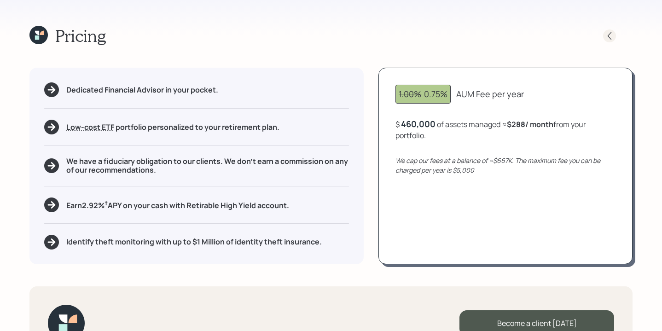
click at [611, 35] on icon at bounding box center [609, 35] width 9 height 9
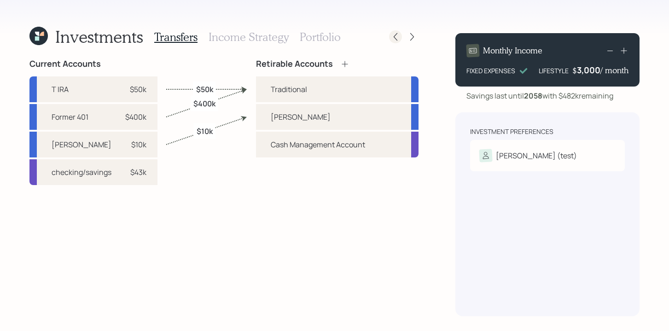
click at [396, 34] on icon at bounding box center [396, 37] width 4 height 8
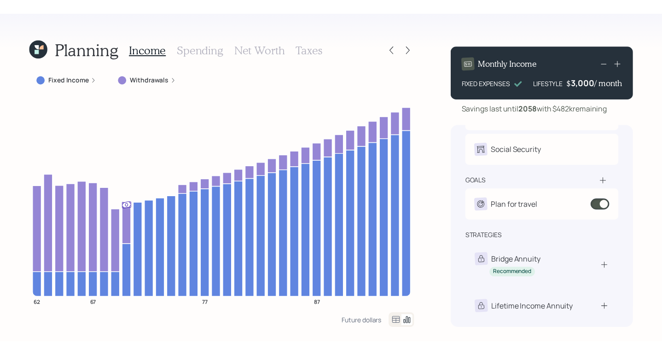
scroll to position [54, 0]
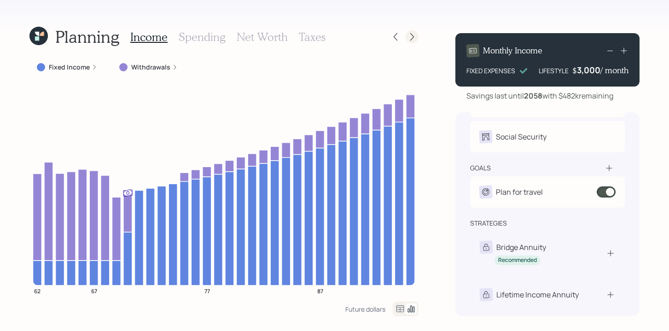
click at [408, 35] on icon at bounding box center [411, 36] width 9 height 9
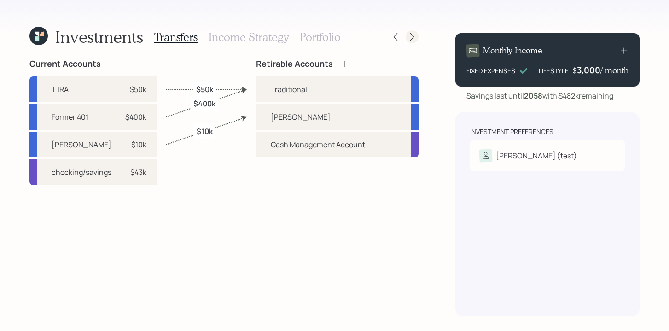
click at [413, 36] on icon at bounding box center [411, 36] width 9 height 9
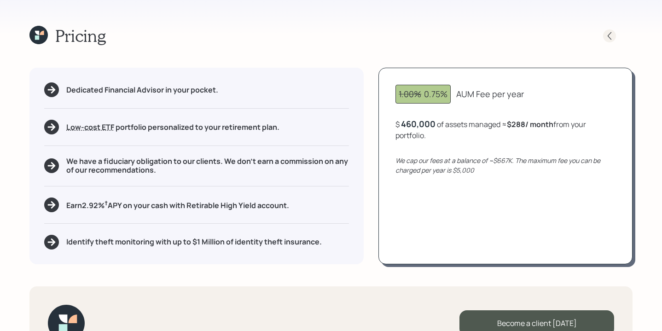
click at [607, 38] on icon at bounding box center [609, 35] width 9 height 9
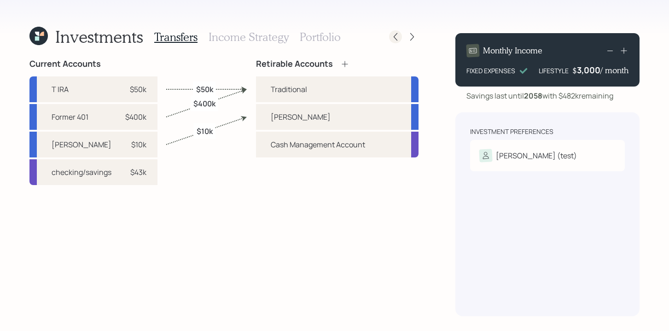
click at [396, 39] on icon at bounding box center [396, 37] width 4 height 8
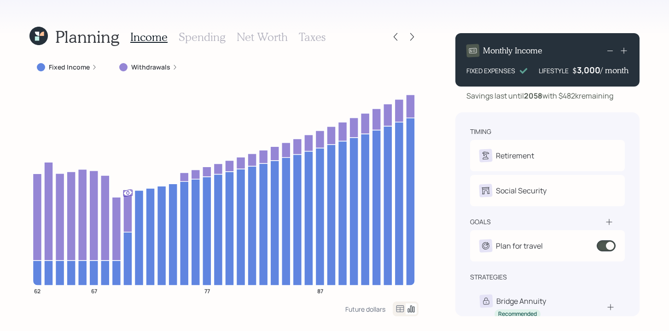
click at [396, 39] on icon at bounding box center [396, 37] width 4 height 8
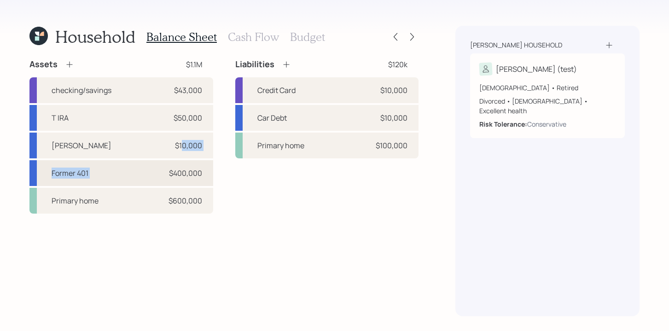
drag, startPoint x: 184, startPoint y: 162, endPoint x: 175, endPoint y: 171, distance: 12.7
click at [177, 172] on div "checking/savings $43,000 T IRA $50,000 [PERSON_NAME] $10,000 Former 401 $400,00…" at bounding box center [121, 145] width 184 height 136
click at [251, 231] on div "Assets $1.1M checking/savings $43,000 T IRA $50,000 [PERSON_NAME] $10,000 Forme…" at bounding box center [223, 187] width 389 height 257
click at [433, 251] on div "Household Balance Sheet Cash Flow Budget Assets $1.1M checking/savings $43,000 …" at bounding box center [334, 165] width 669 height 331
click at [349, 87] on div "Credit Card $10,000" at bounding box center [327, 90] width 184 height 26
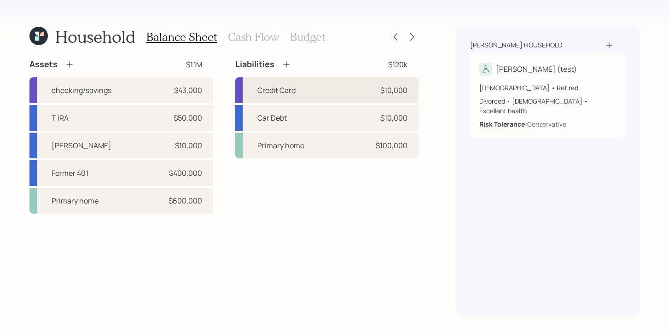
select select "credit_card"
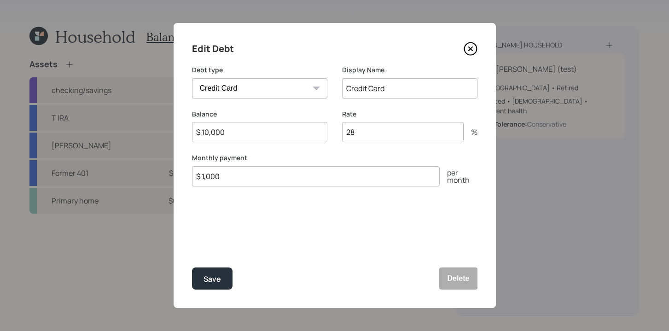
click at [469, 46] on icon at bounding box center [471, 49] width 14 height 14
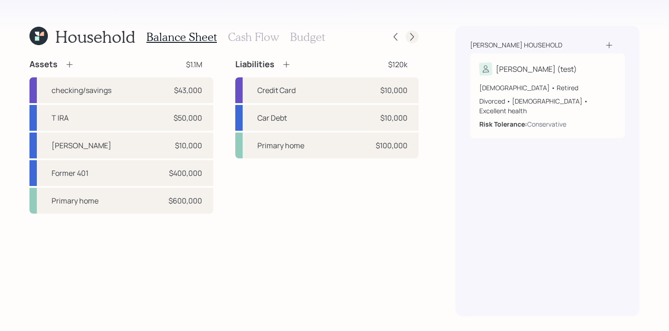
click at [411, 38] on icon at bounding box center [411, 36] width 9 height 9
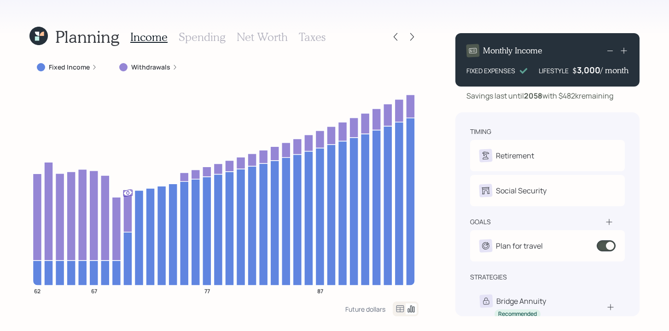
click at [320, 32] on h3 "Taxes" at bounding box center [312, 36] width 27 height 13
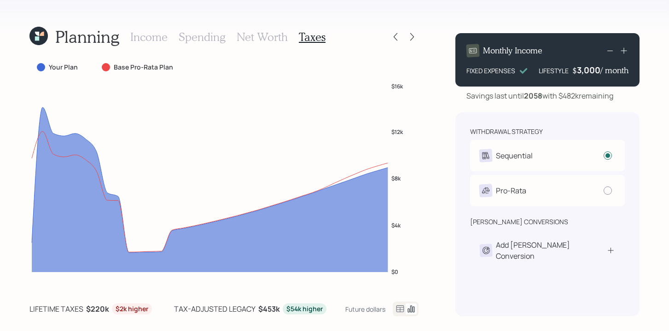
click at [212, 40] on h3 "Spending" at bounding box center [202, 36] width 47 height 13
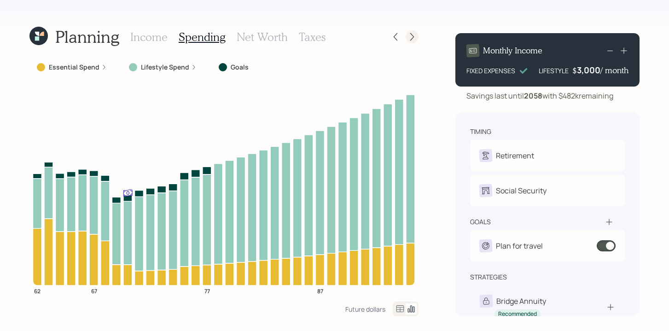
click at [409, 37] on icon at bounding box center [411, 36] width 9 height 9
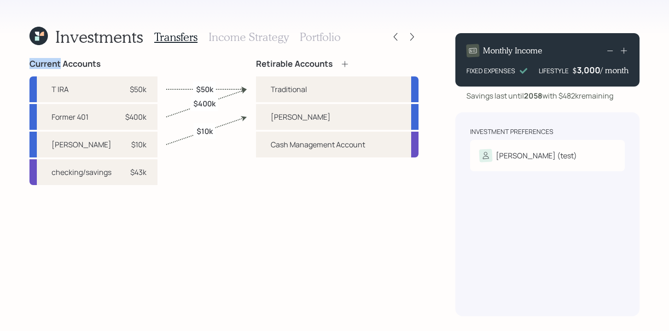
click at [409, 37] on icon at bounding box center [411, 36] width 9 height 9
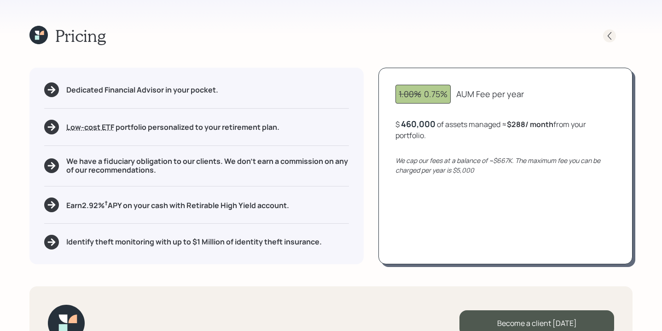
click at [608, 37] on icon at bounding box center [609, 35] width 9 height 9
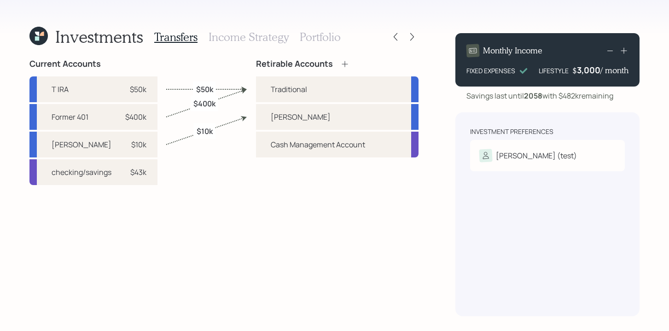
click at [238, 37] on h3 "Income Strategy" at bounding box center [249, 36] width 80 height 13
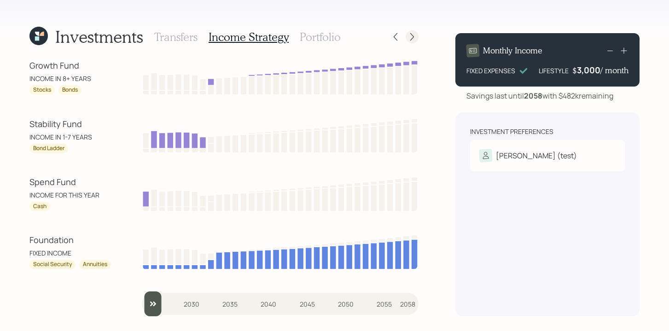
click at [414, 38] on icon at bounding box center [411, 36] width 9 height 9
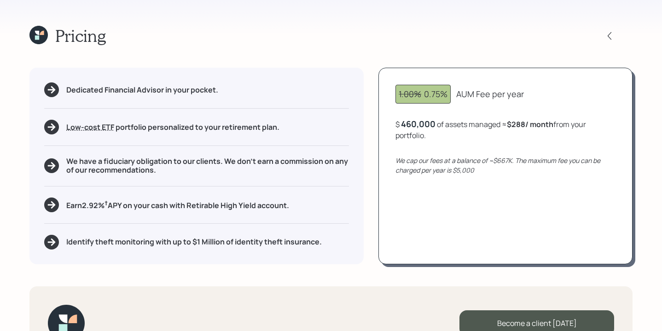
click at [381, 41] on div "Pricing" at bounding box center [330, 36] width 603 height 20
